Goal: Task Accomplishment & Management: Manage account settings

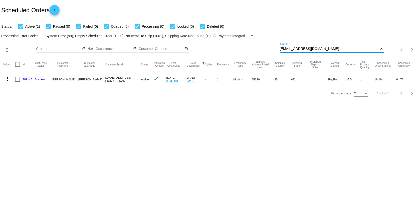
drag, startPoint x: 322, startPoint y: 49, endPoint x: 251, endPoint y: 50, distance: 71.1
click at [251, 50] on div "more_vert Aug Jan Feb Mar [DATE]" at bounding box center [209, 48] width 419 height 18
paste input "[PERSON_NAME].[PERSON_NAME]@uk.aswatson"
type input "[PERSON_NAME][EMAIL_ADDRESS][PERSON_NAME][DOMAIN_NAME]"
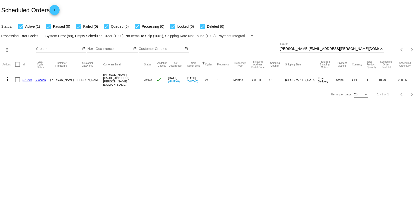
click at [29, 79] on link "570204" at bounding box center [28, 79] width 10 height 3
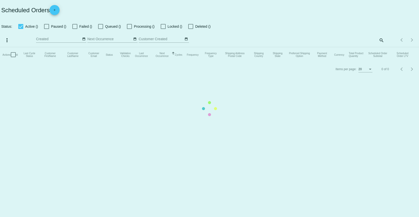
checkbox input "true"
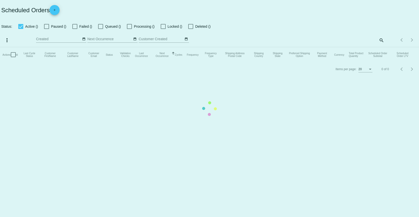
checkbox input "true"
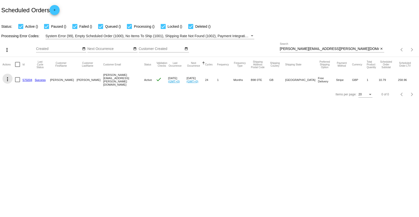
click at [5, 79] on mat-icon "more_vert" at bounding box center [8, 79] width 6 height 6
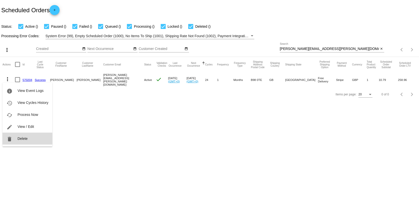
click at [27, 139] on span "Delete" at bounding box center [23, 139] width 10 height 4
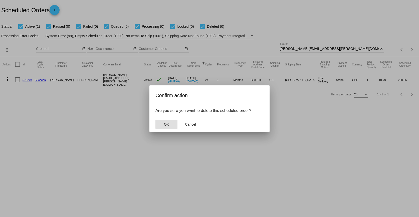
click at [171, 126] on button "OK" at bounding box center [166, 124] width 22 height 9
